Goal: Book appointment/travel/reservation

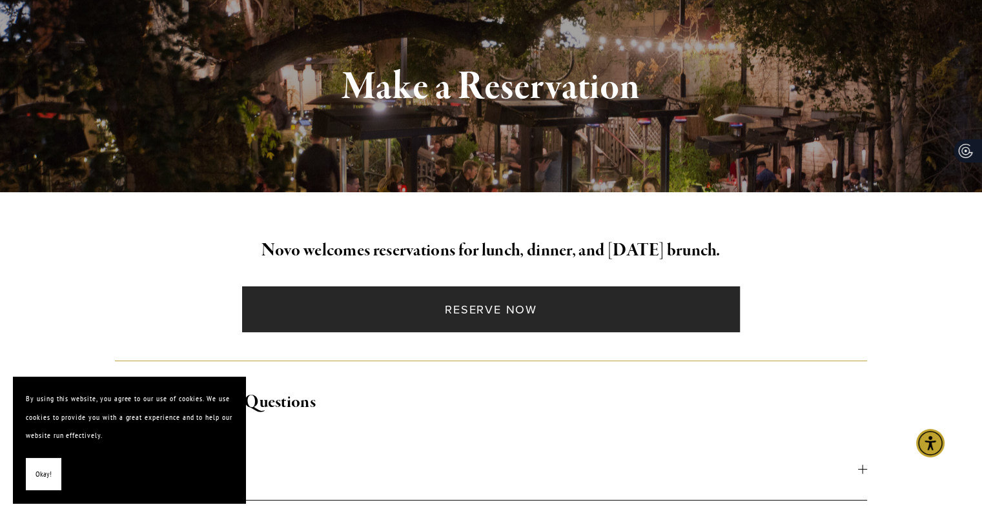
click at [509, 314] on link "Reserve Now" at bounding box center [491, 310] width 498 height 46
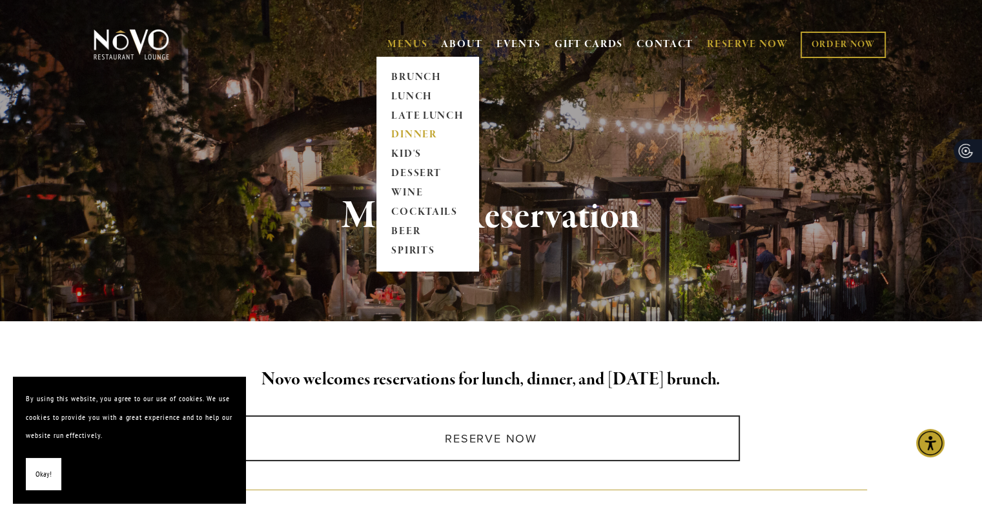
click at [419, 137] on link "DINNER" at bounding box center [427, 135] width 81 height 19
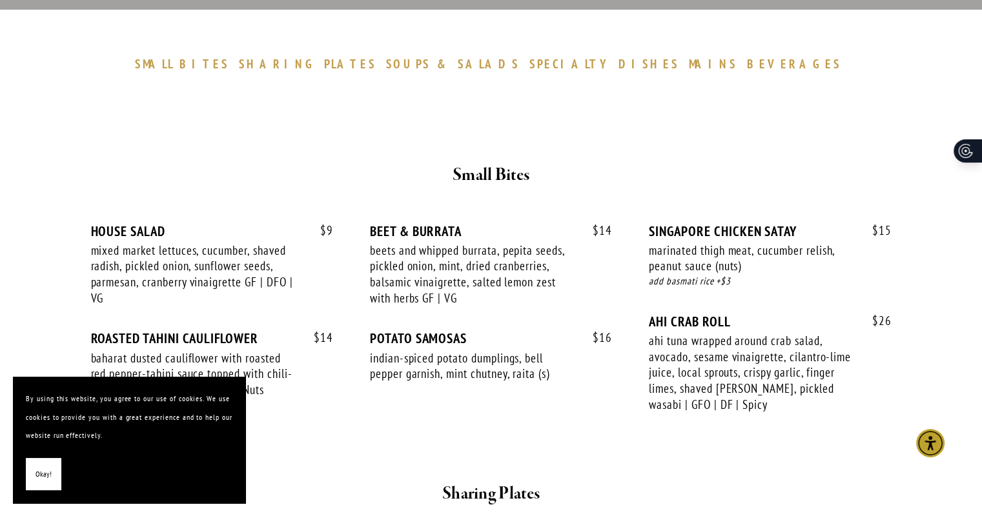
scroll to position [452, 0]
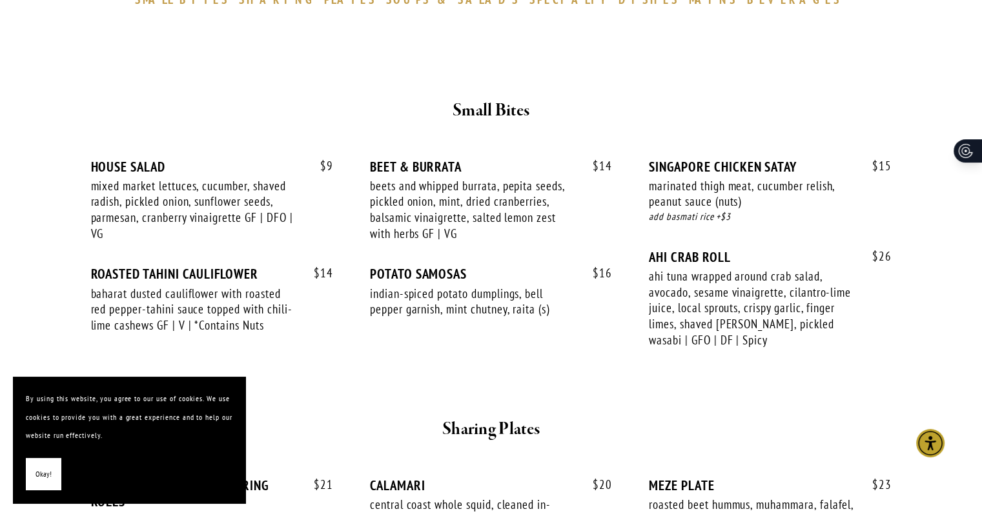
click at [46, 470] on span "Okay!" at bounding box center [43, 474] width 16 height 19
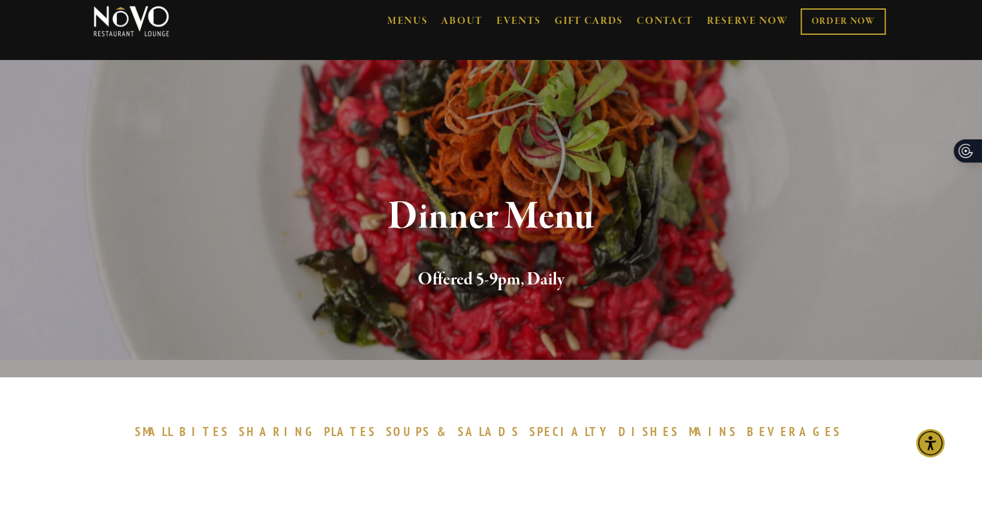
scroll to position [0, 0]
